Goal: Check status: Check status

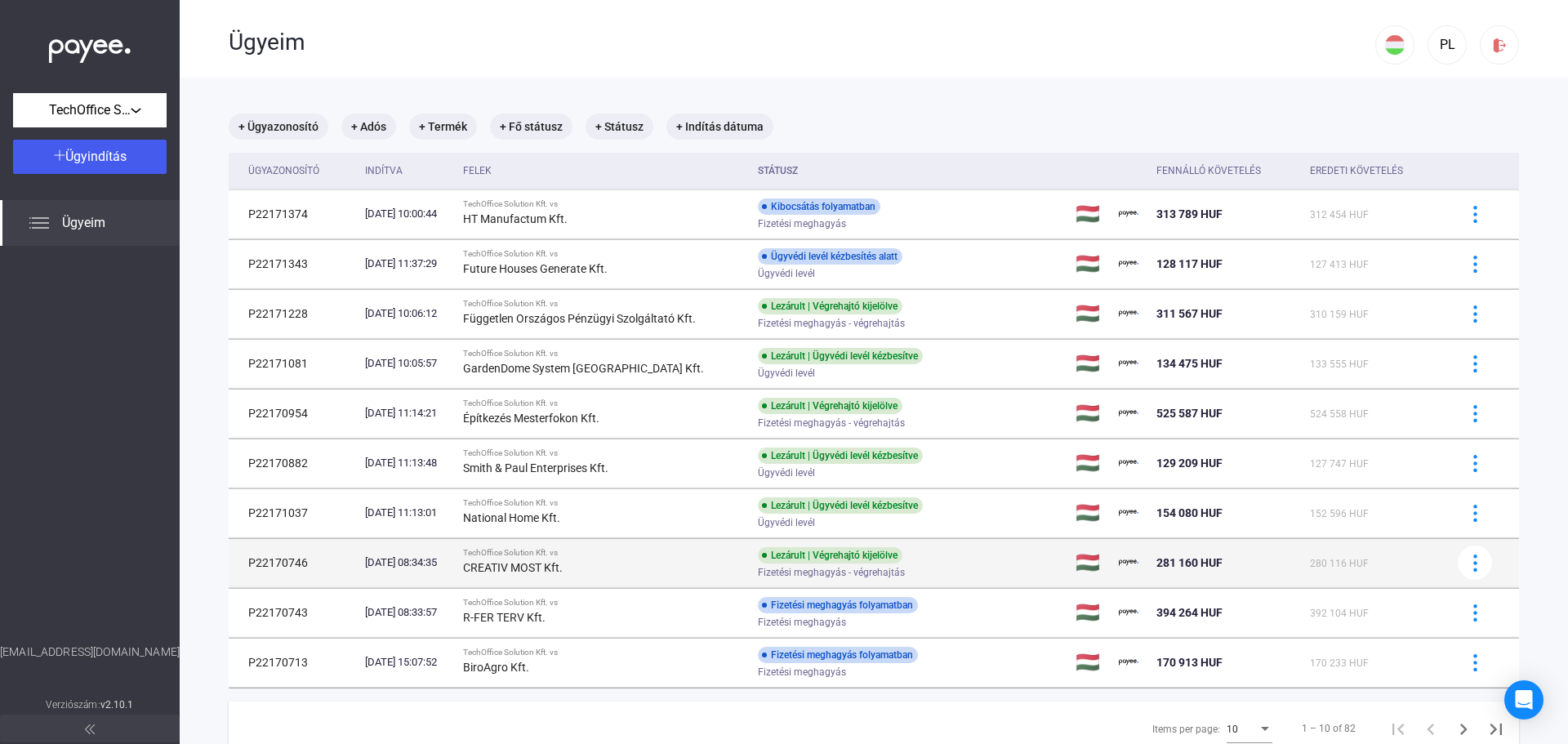
click at [521, 562] on strong "CREATIV MOST Kft." at bounding box center [513, 568] width 100 height 13
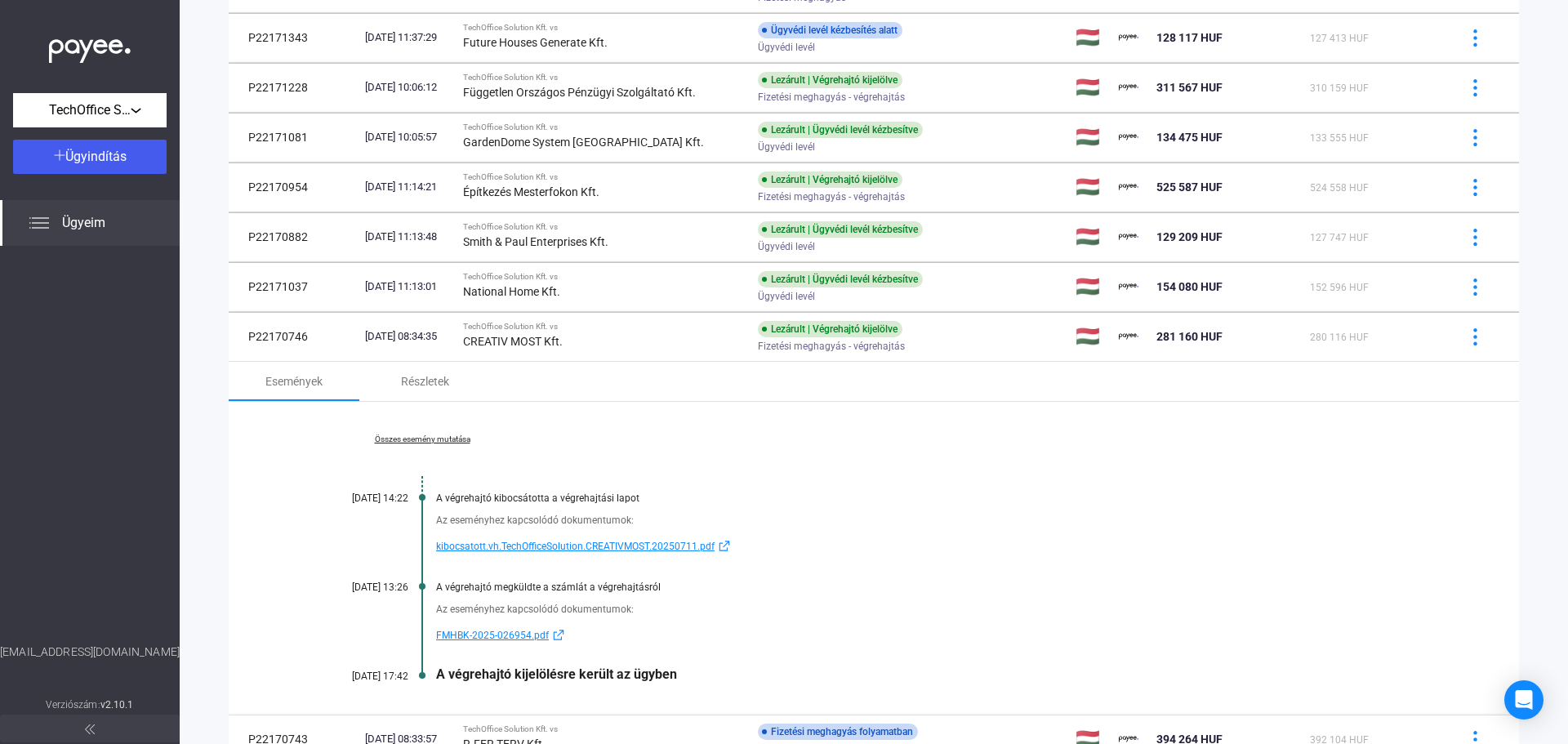
scroll to position [245, 0]
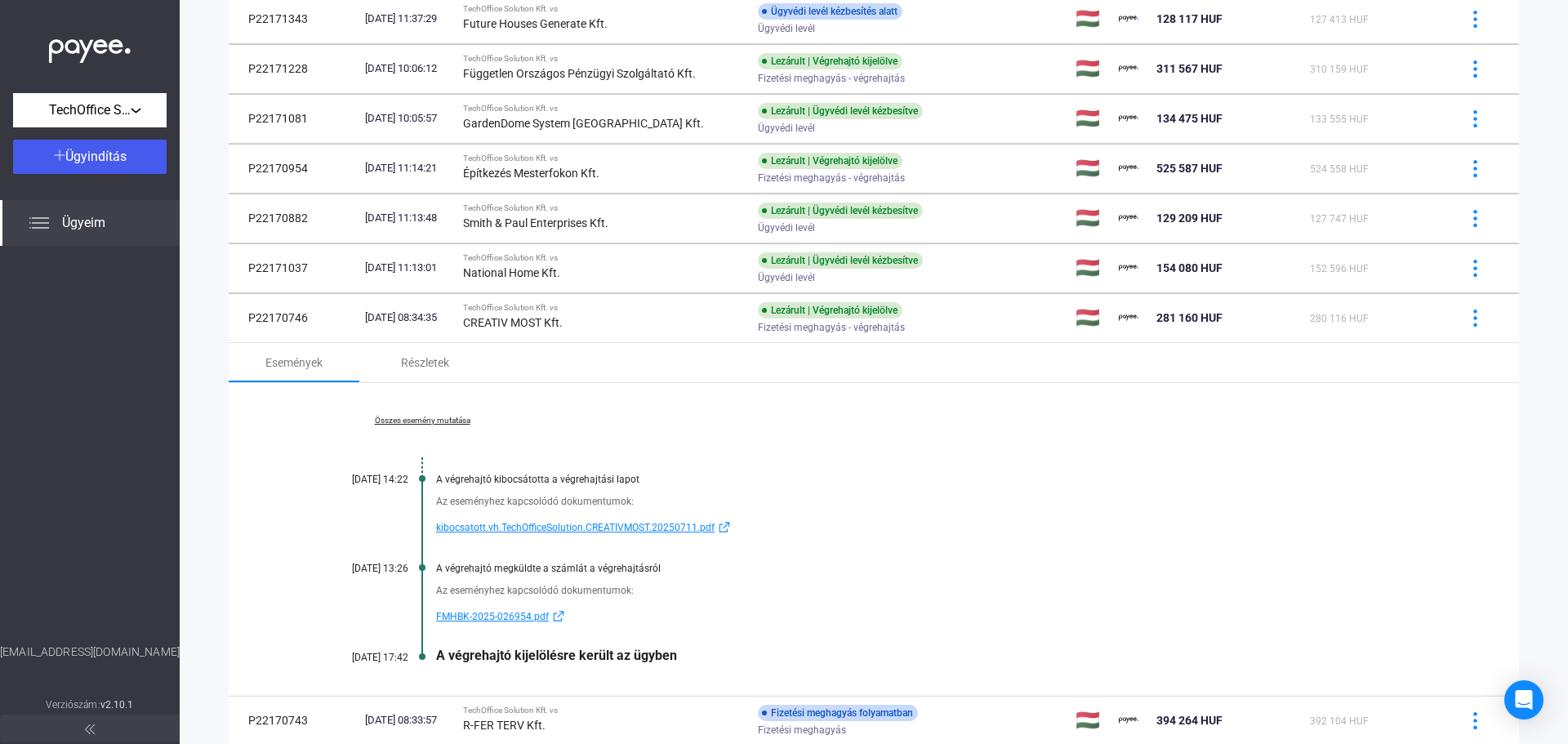
click at [430, 423] on link "Összes esemény mutatása" at bounding box center [422, 421] width 224 height 9
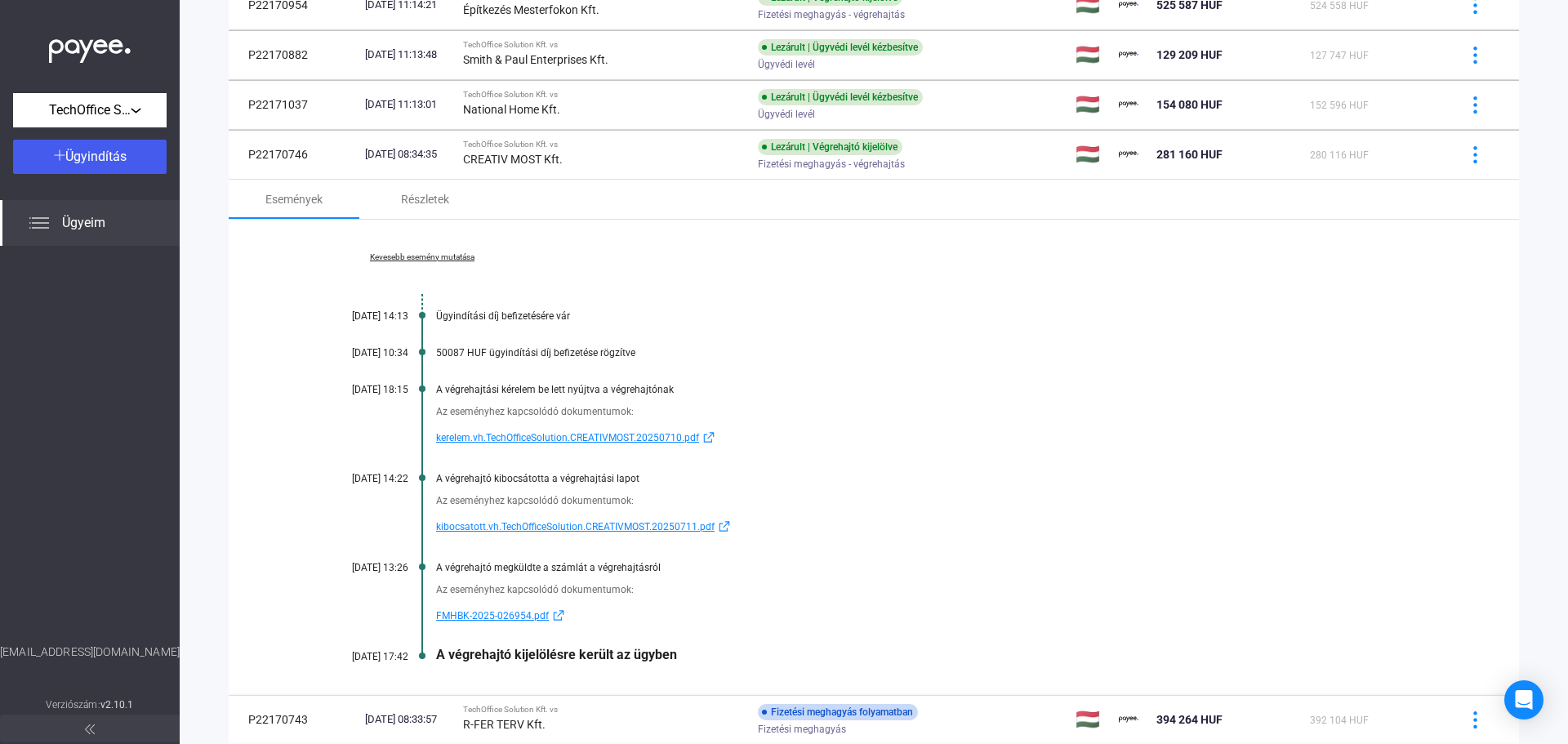
scroll to position [490, 0]
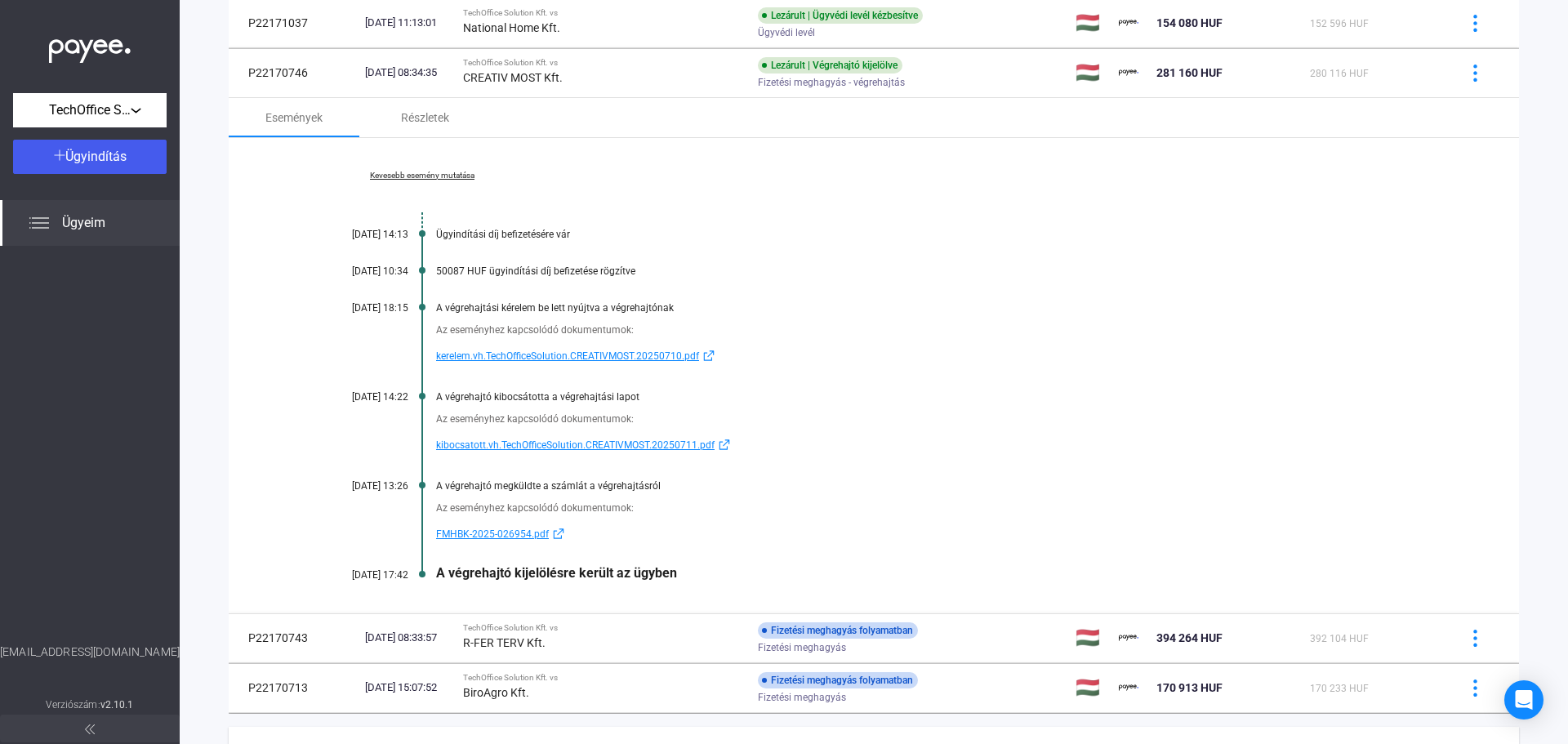
drag, startPoint x: 625, startPoint y: 267, endPoint x: 454, endPoint y: 279, distance: 171.4
click at [438, 279] on div "Kevesebb esemény mutatása [DATE] 14:13 Ügyindítási díj befizetésére vár [DATE] …" at bounding box center [874, 375] width 1291 height 475
click at [466, 275] on div "50087 HUF ügyindítási díj befizetése rögzítve" at bounding box center [937, 271] width 1002 height 11
click at [575, 449] on span "kibocsatott.vh.TechOfficeSolution.CREATIVMOST.20250711.pdf" at bounding box center [575, 445] width 278 height 20
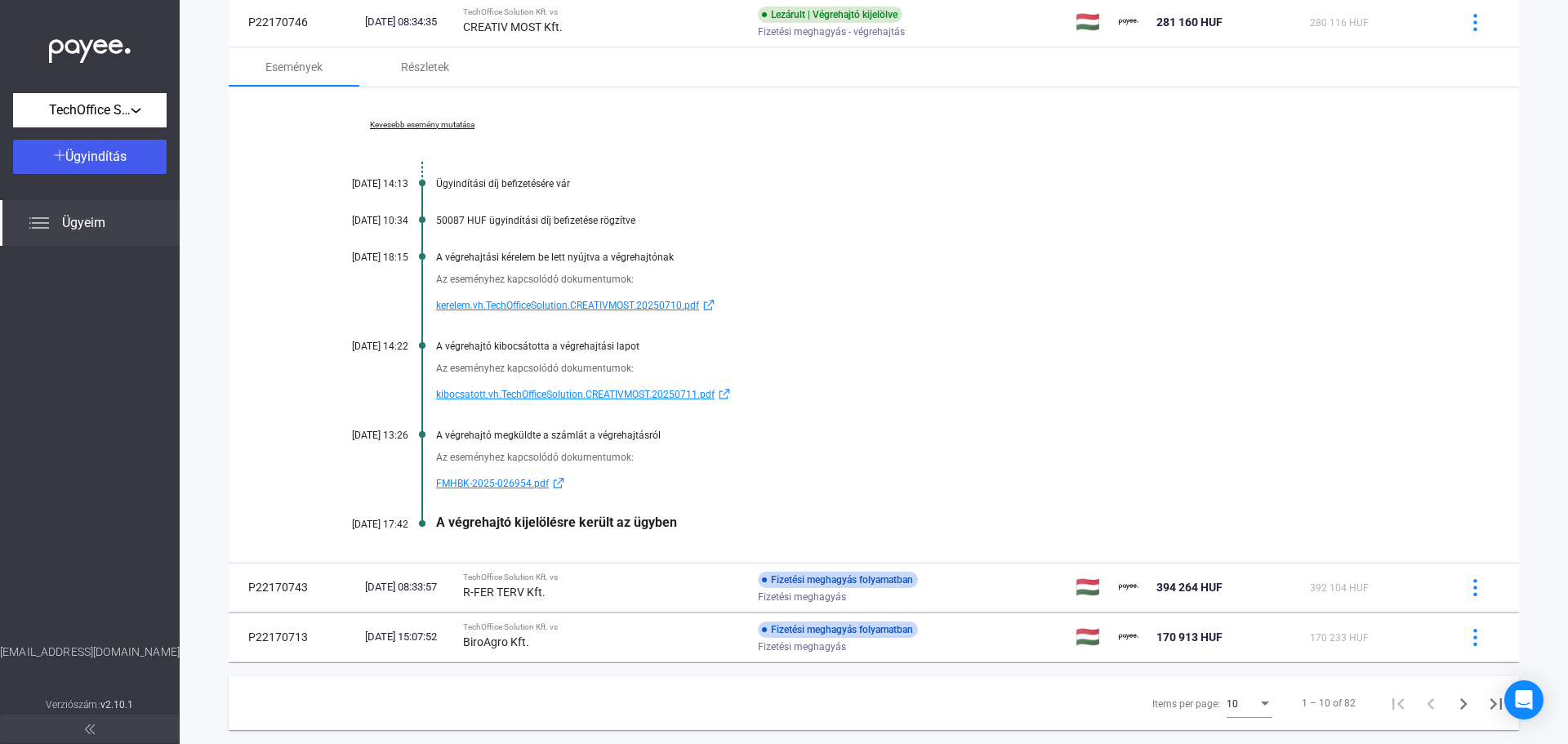
scroll to position [575, 0]
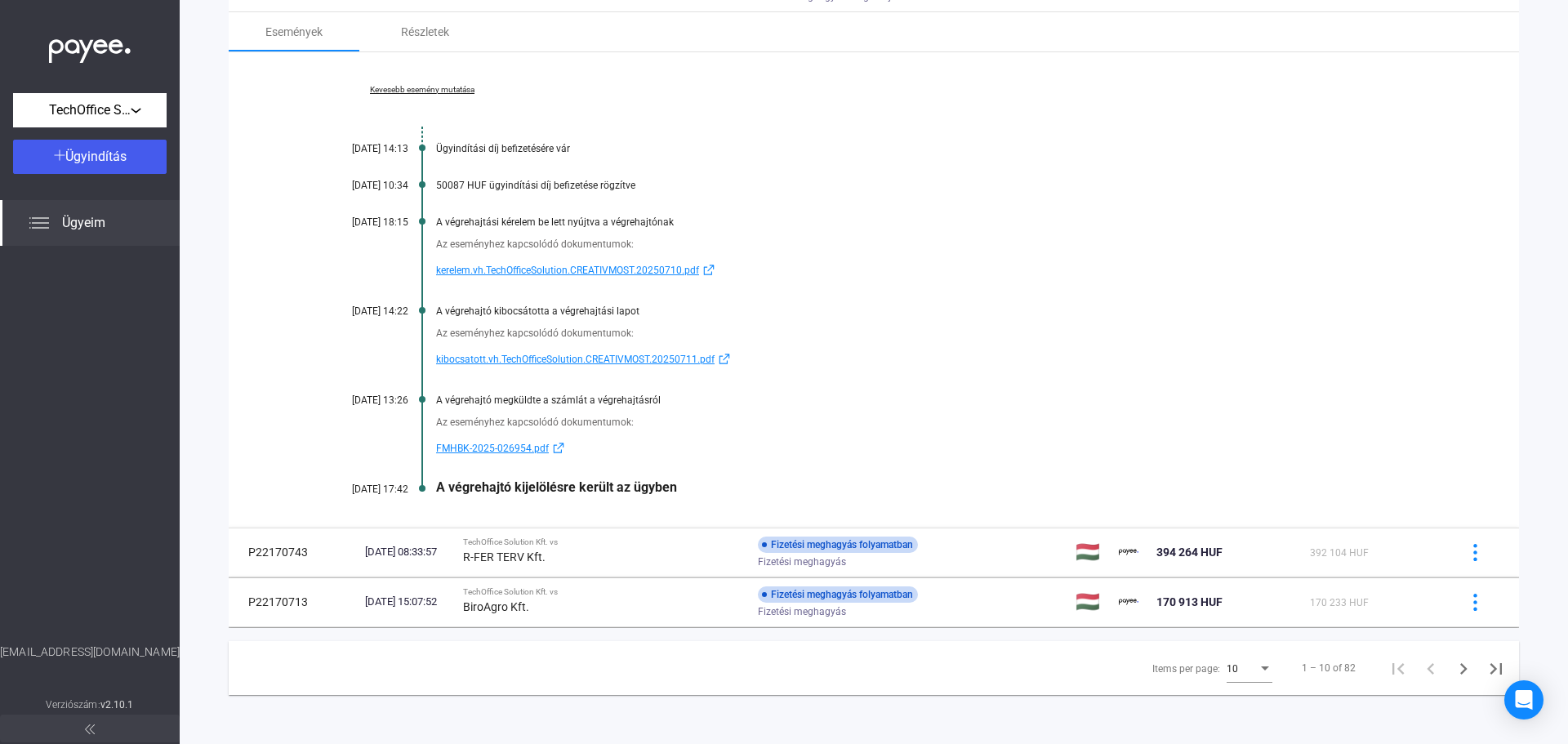
click at [493, 448] on span "FMHBK-2025-026954.pdf" at bounding box center [492, 448] width 112 height 20
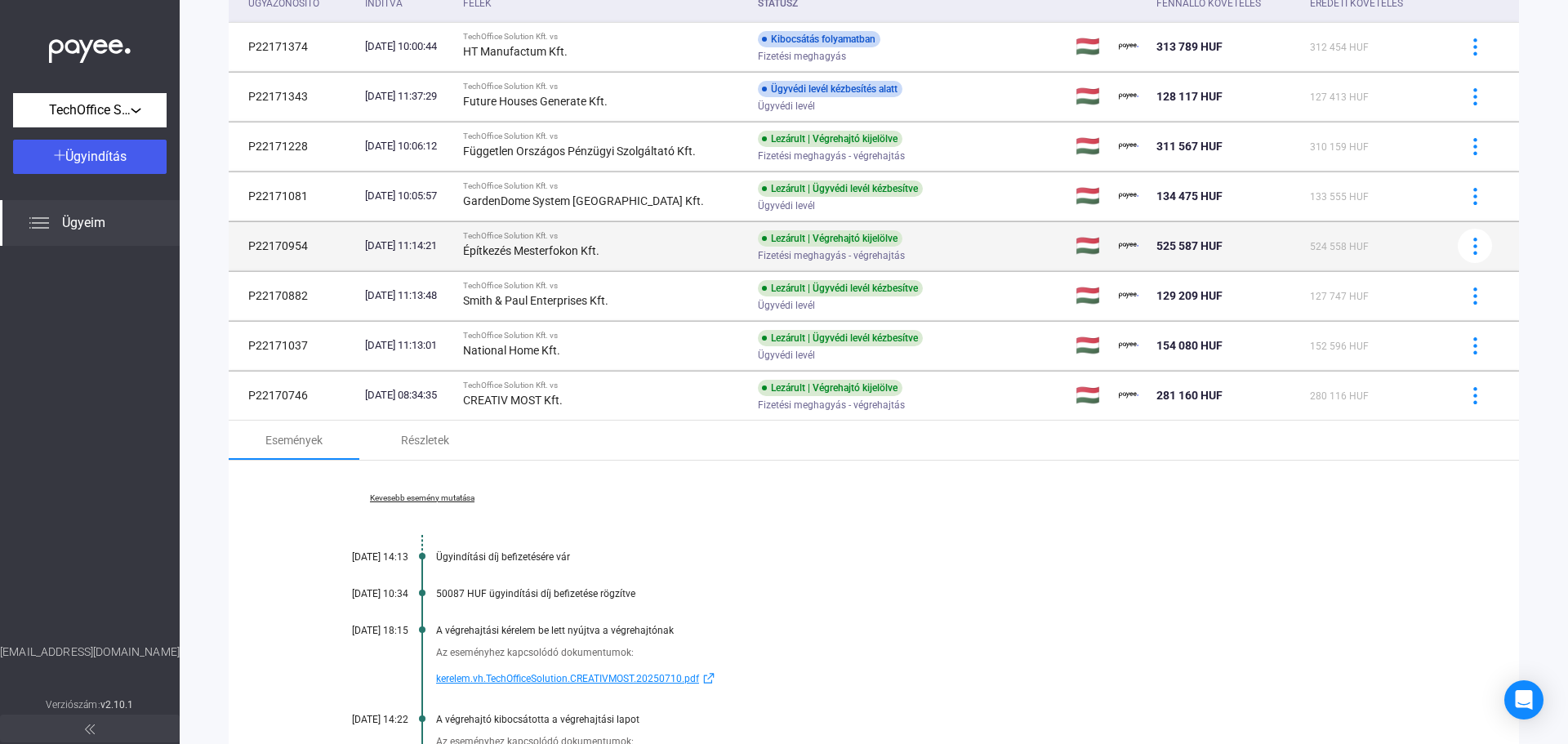
scroll to position [86, 0]
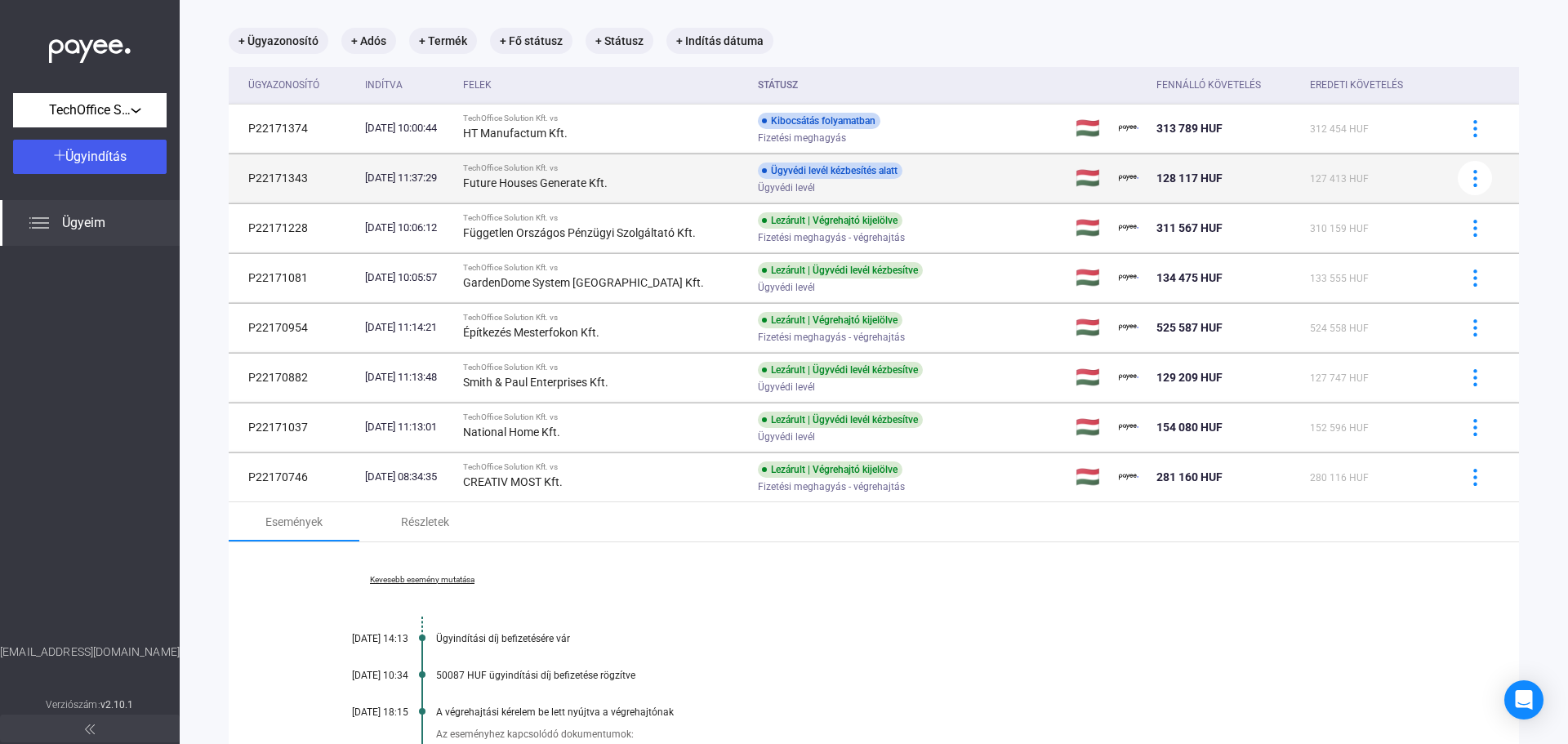
drag, startPoint x: 899, startPoint y: 171, endPoint x: 809, endPoint y: 174, distance: 90.0
click at [776, 180] on div "Ügyvédi levél kézbesítés alatt Ügyvédi levél" at bounding box center [889, 178] width 260 height 32
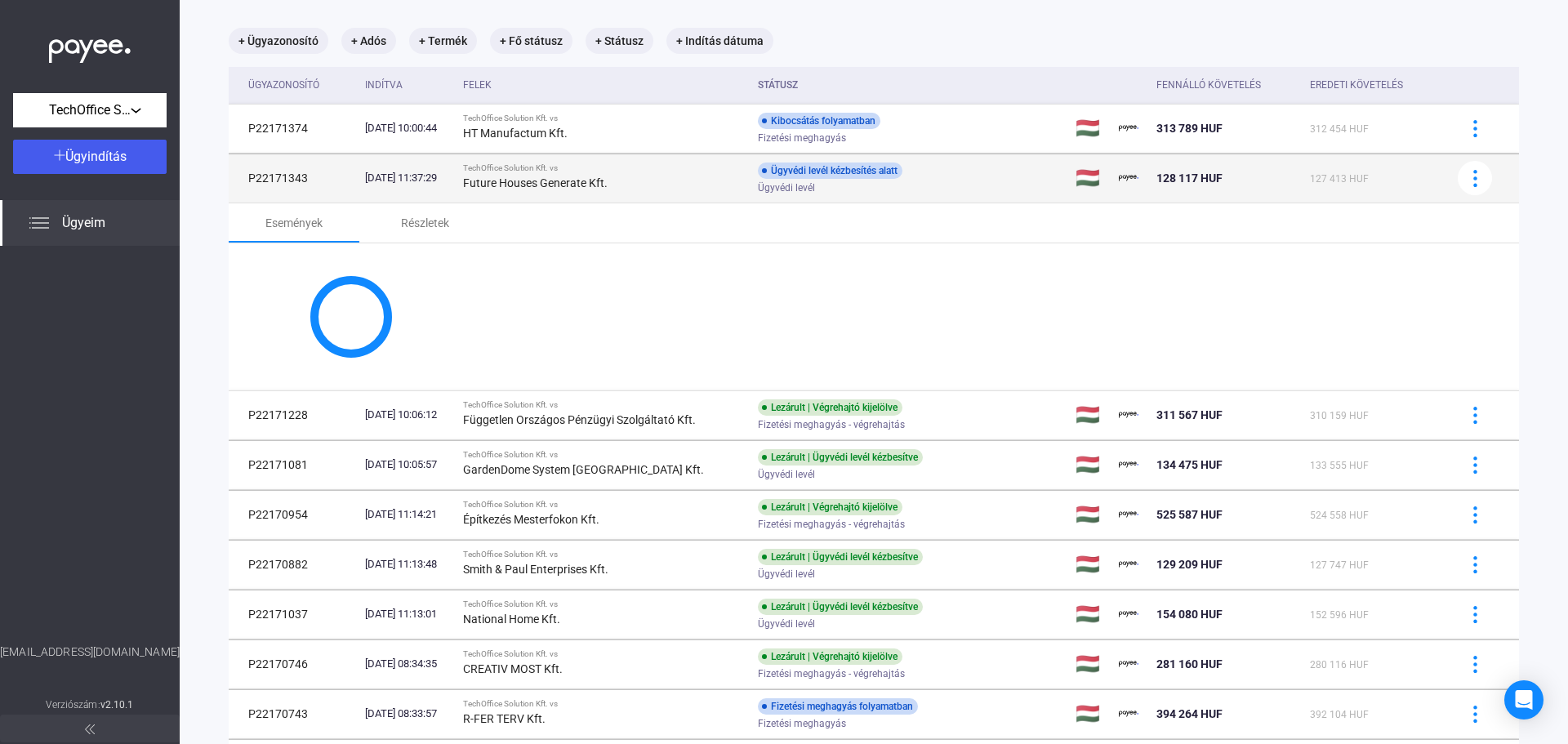
click at [968, 170] on div "Ügyvédi levél kézbesítés alatt Ügyvédi levél" at bounding box center [889, 178] width 260 height 32
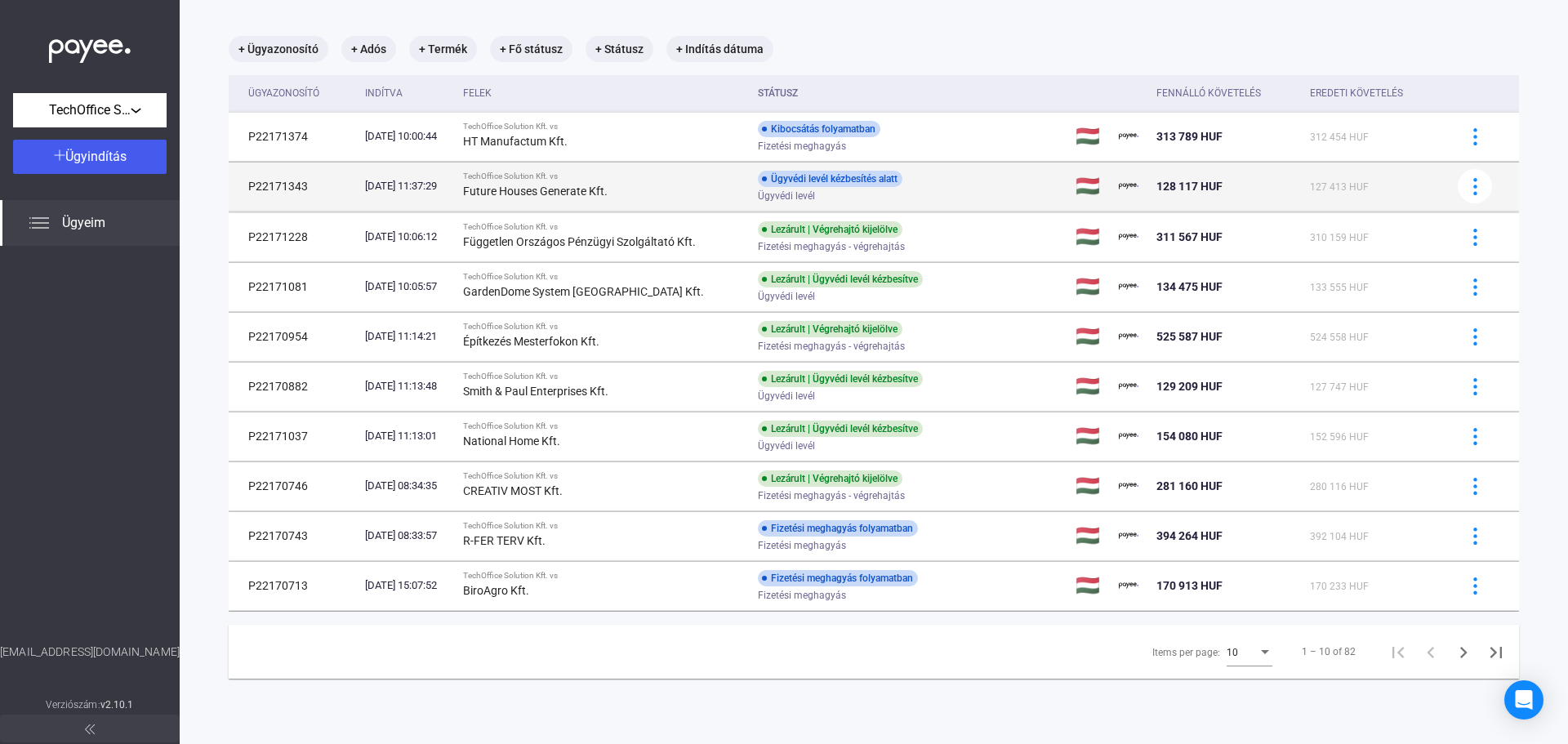
scroll to position [77, 0]
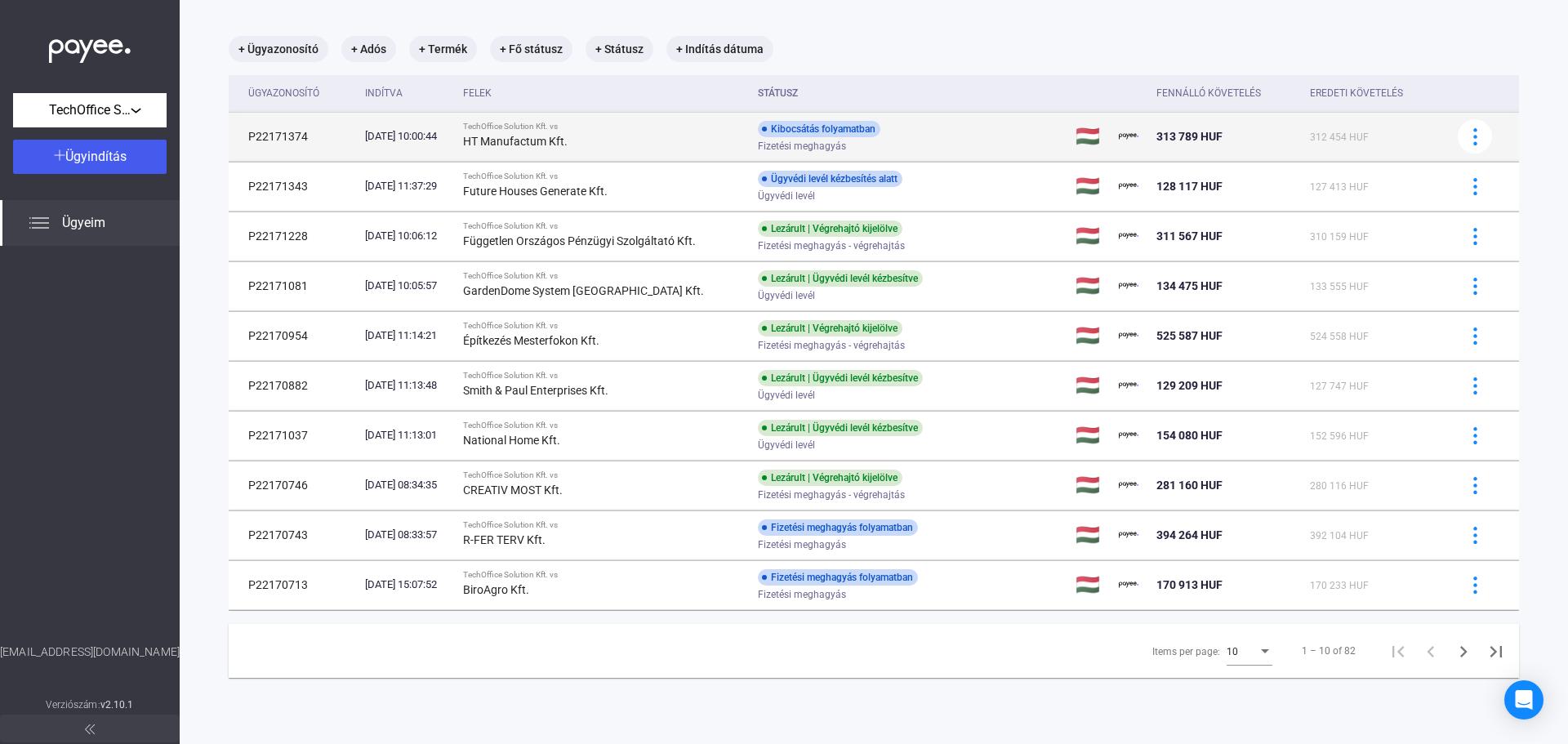
click at [678, 116] on td "TechOffice Solution Kft. vs HT Manufactum Kft." at bounding box center [604, 137] width 295 height 49
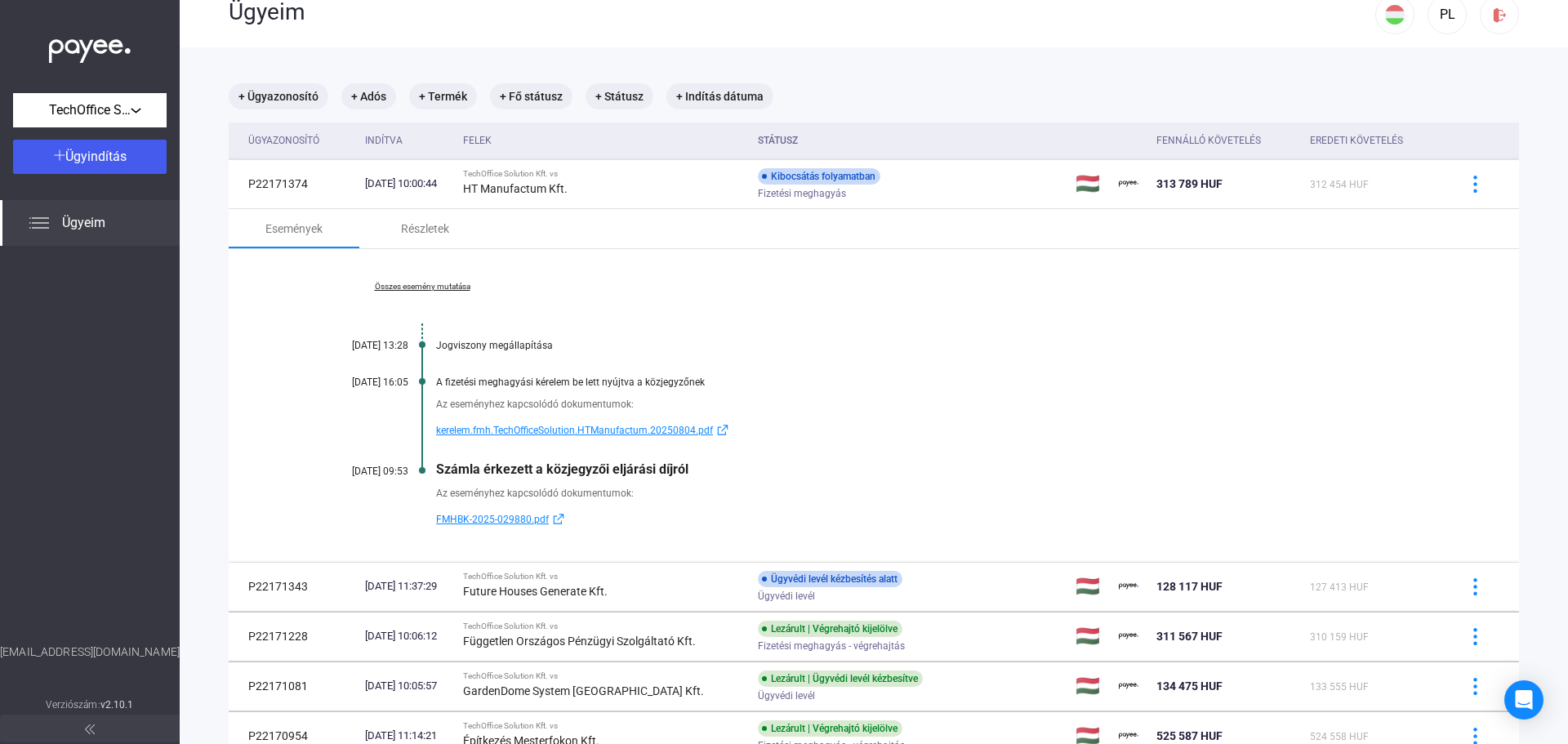
scroll to position [4, 0]
